Goal: Information Seeking & Learning: Learn about a topic

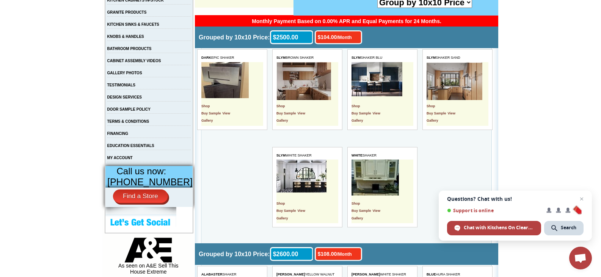
scroll to position [189, 0]
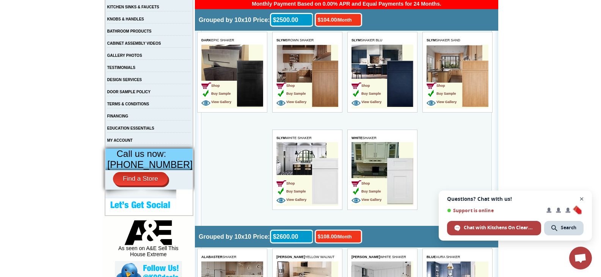
click at [579, 197] on span "Close chat" at bounding box center [581, 198] width 9 height 9
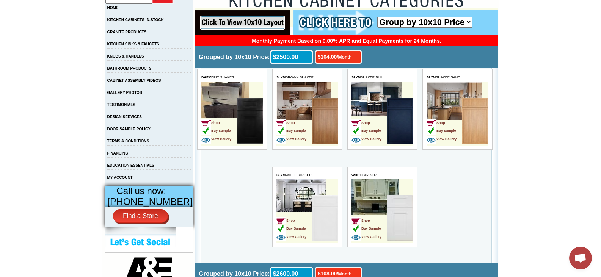
scroll to position [114, 0]
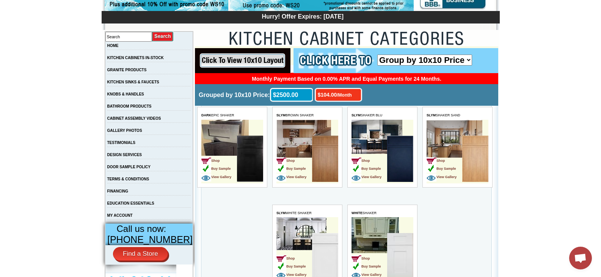
drag, startPoint x: 606, startPoint y: 183, endPoint x: 531, endPoint y: 250, distance: 100.1
click at [469, 59] on select "Group by 10x10 Price Group by Color" at bounding box center [424, 60] width 95 height 11
select select "color_group_sort"
click at [377, 55] on select "Group by 10x10 Price Group by Color" at bounding box center [424, 60] width 95 height 11
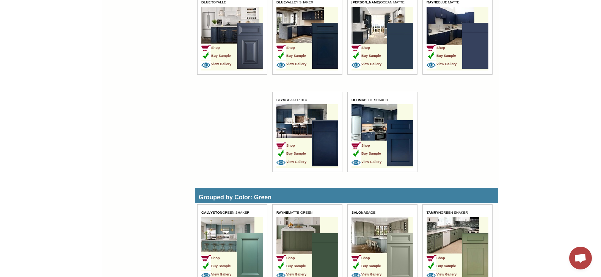
scroll to position [2017, 0]
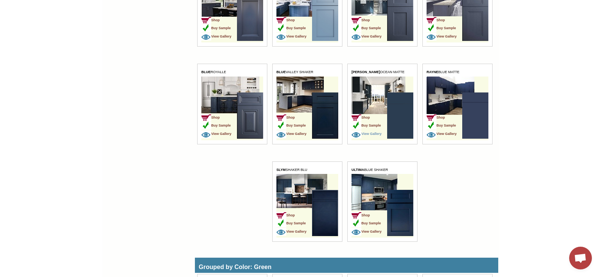
click at [356, 136] on img at bounding box center [356, 134] width 10 height 8
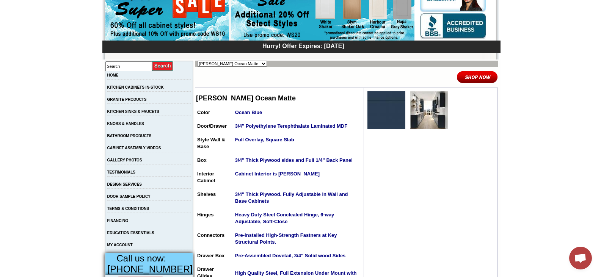
scroll to position [62, 0]
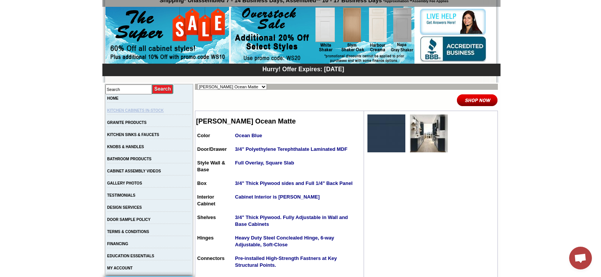
click at [156, 113] on link "KITCHEN CABINETS IN-STOCK" at bounding box center [135, 110] width 56 height 4
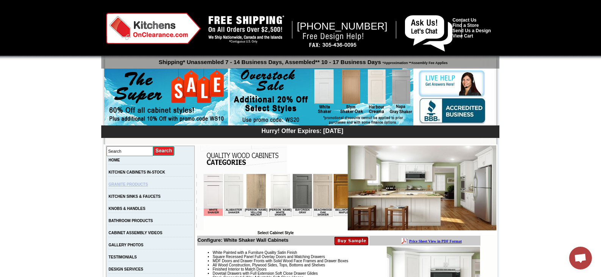
click at [139, 186] on link "GRANITE PRODUCTS" at bounding box center [127, 184] width 39 height 4
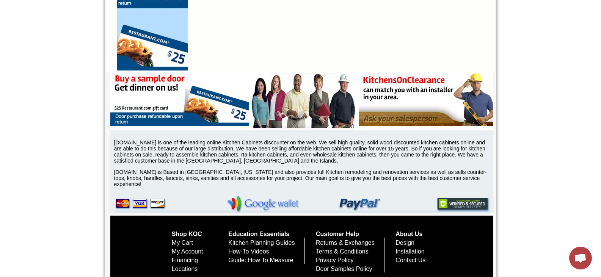
scroll to position [682, 0]
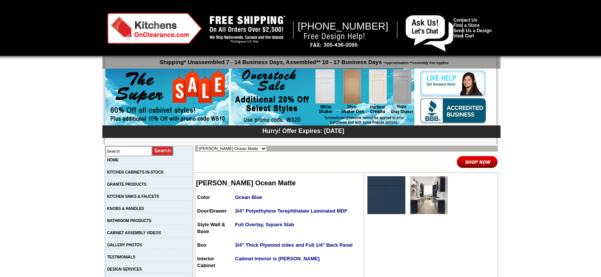
scroll to position [58, 0]
